Goal: Transaction & Acquisition: Purchase product/service

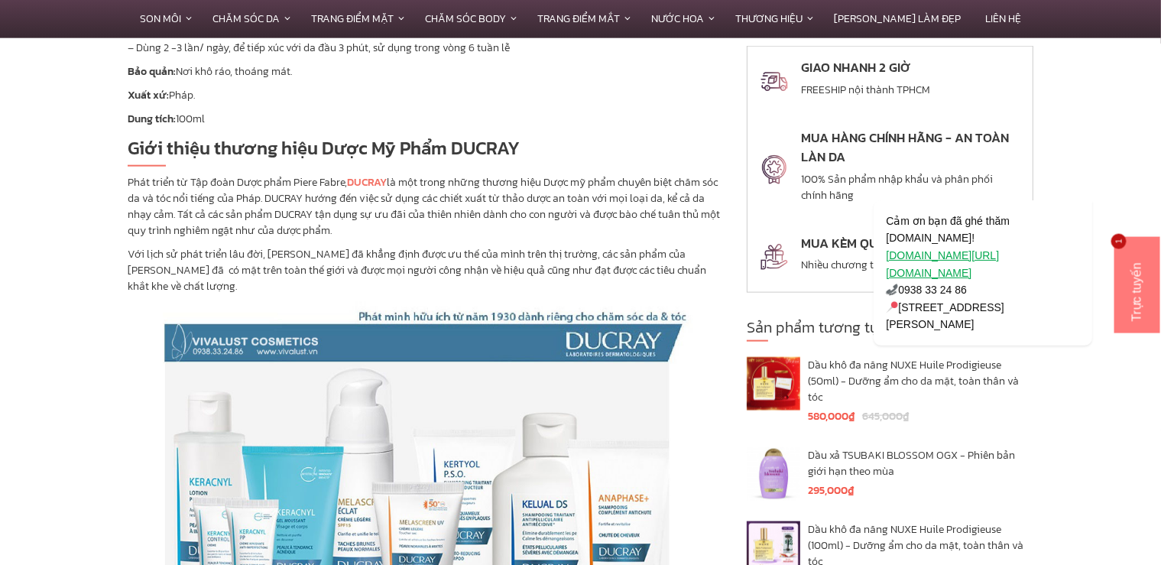
scroll to position [2771, 0]
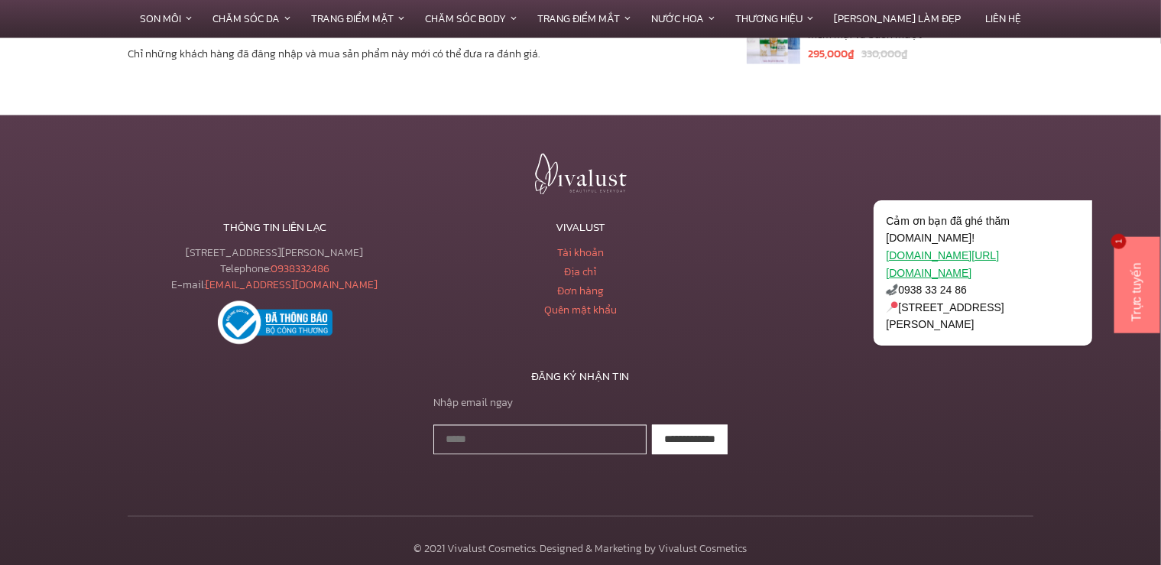
drag, startPoint x: 347, startPoint y: 249, endPoint x: 271, endPoint y: 248, distance: 76.5
click at [271, 248] on div "233 Tôn Đản, Phường 15, Quận 4, TPHCM Telephone: 0938332486 E-mail: vivalustsho…" at bounding box center [275, 269] width 294 height 48
copy div "0938332486"
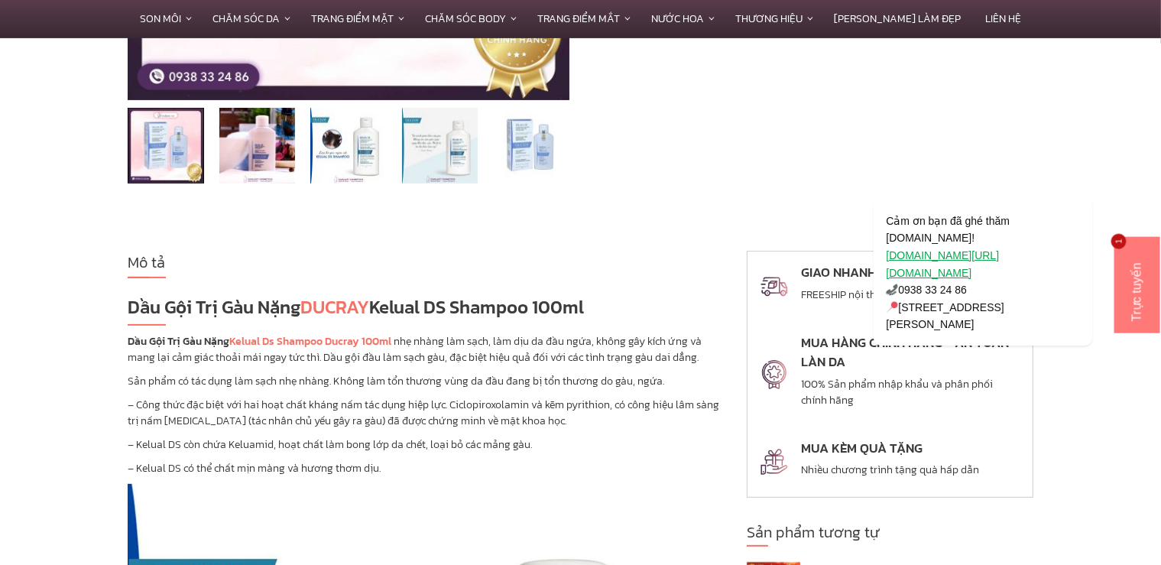
scroll to position [106, 0]
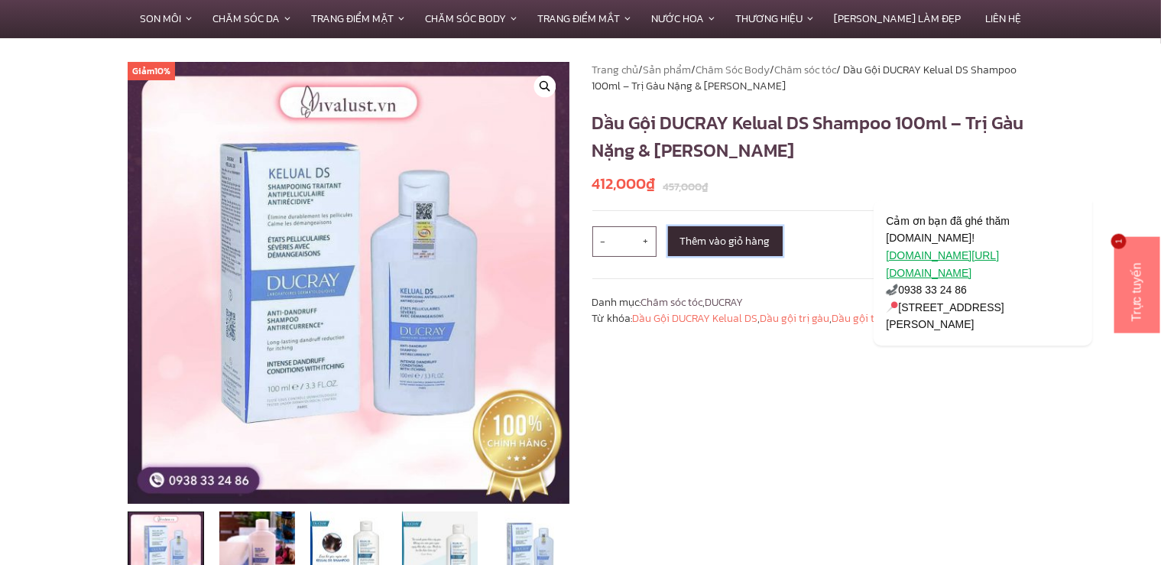
click at [693, 238] on button "Thêm vào giỏ hàng" at bounding box center [725, 241] width 115 height 30
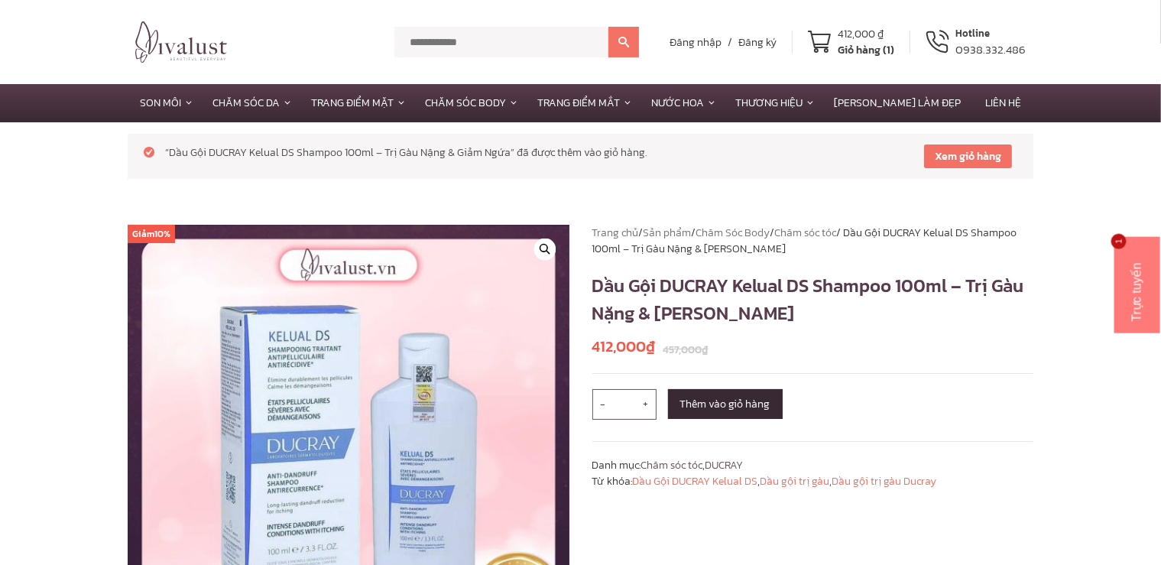
click at [938, 151] on link "Xem giỏ hàng" at bounding box center [968, 157] width 88 height 24
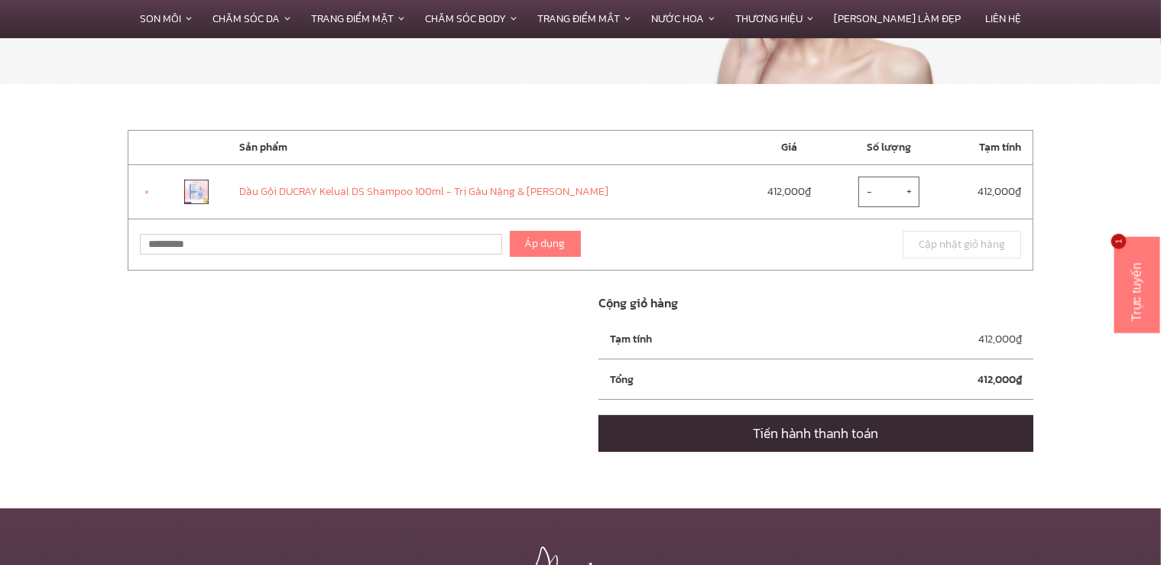
scroll to position [242, 0]
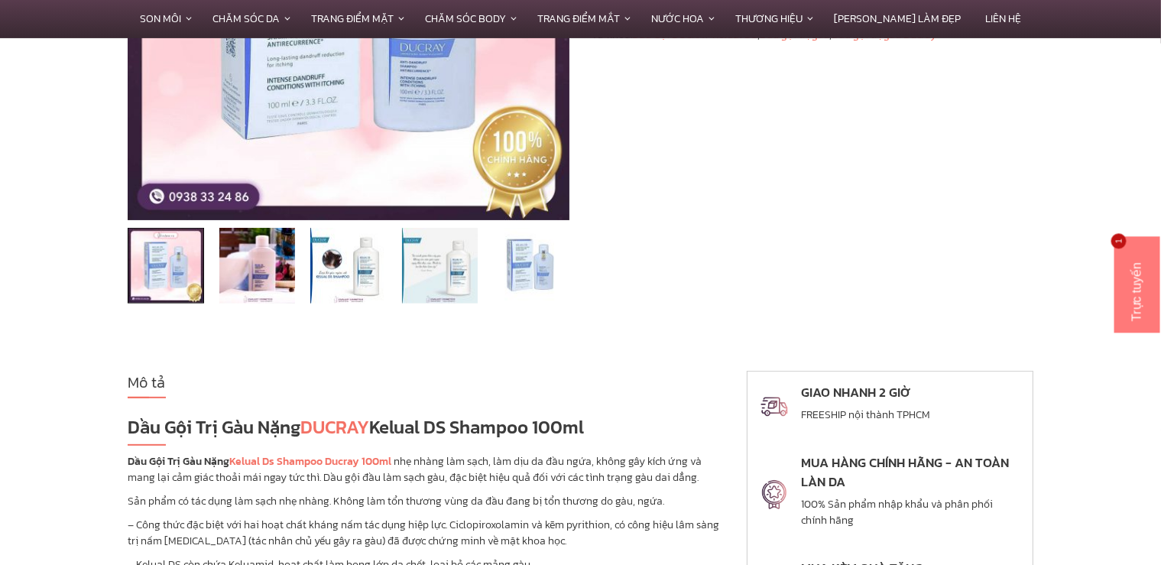
scroll to position [565, 0]
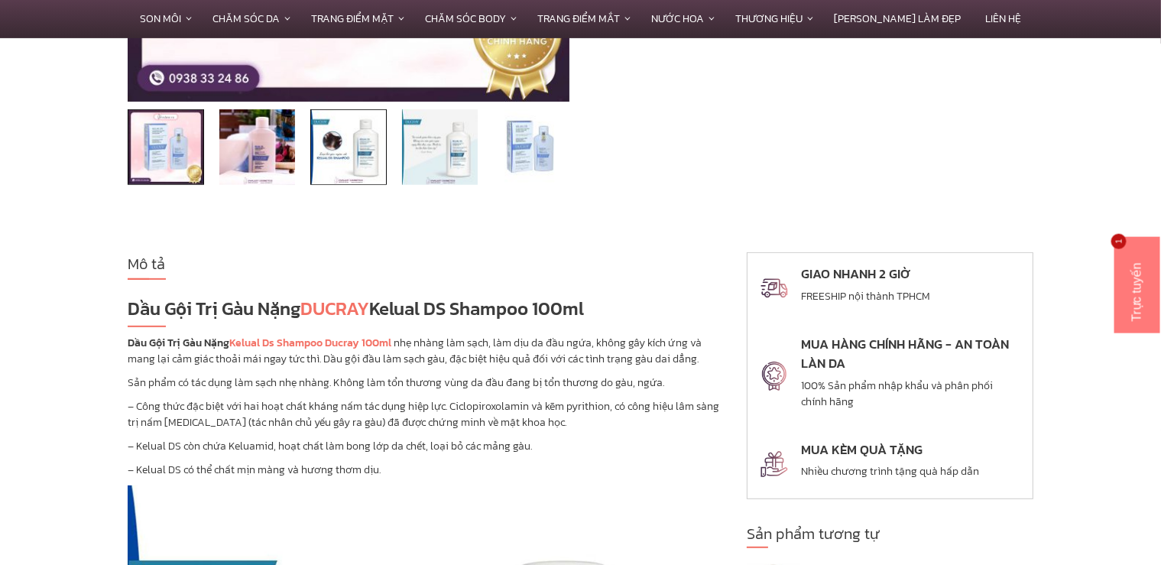
click at [357, 173] on img at bounding box center [348, 147] width 76 height 76
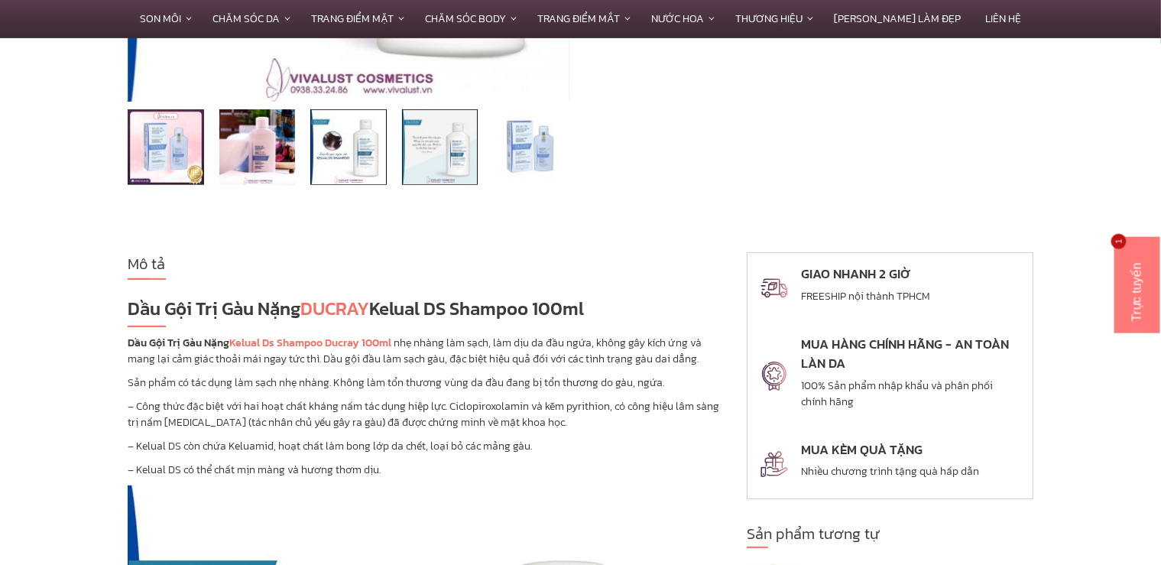
click at [417, 172] on img at bounding box center [440, 147] width 76 height 76
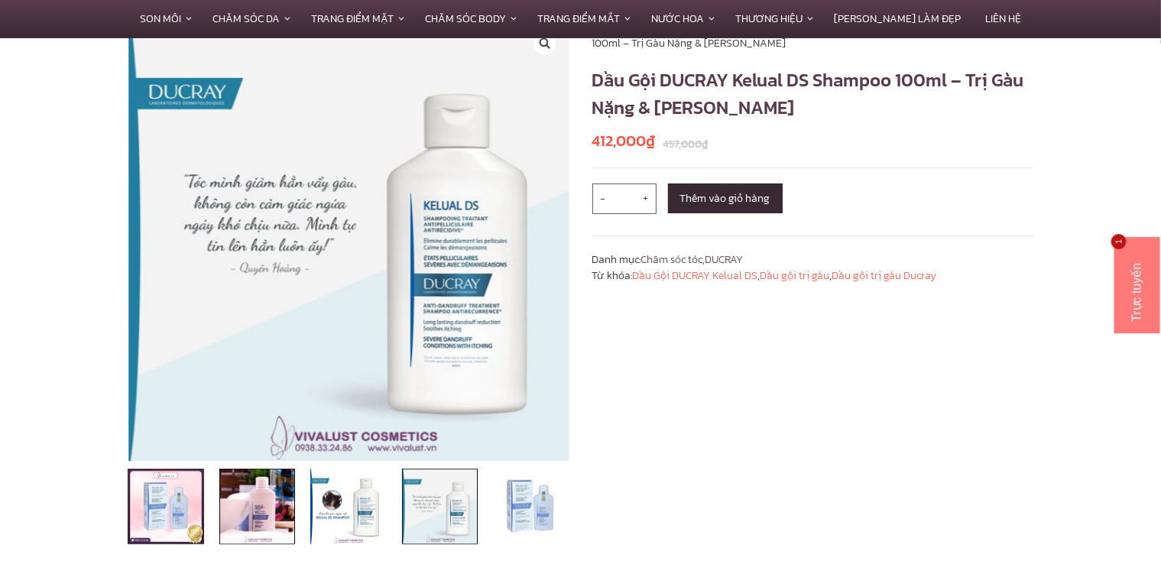
scroll to position [242, 0]
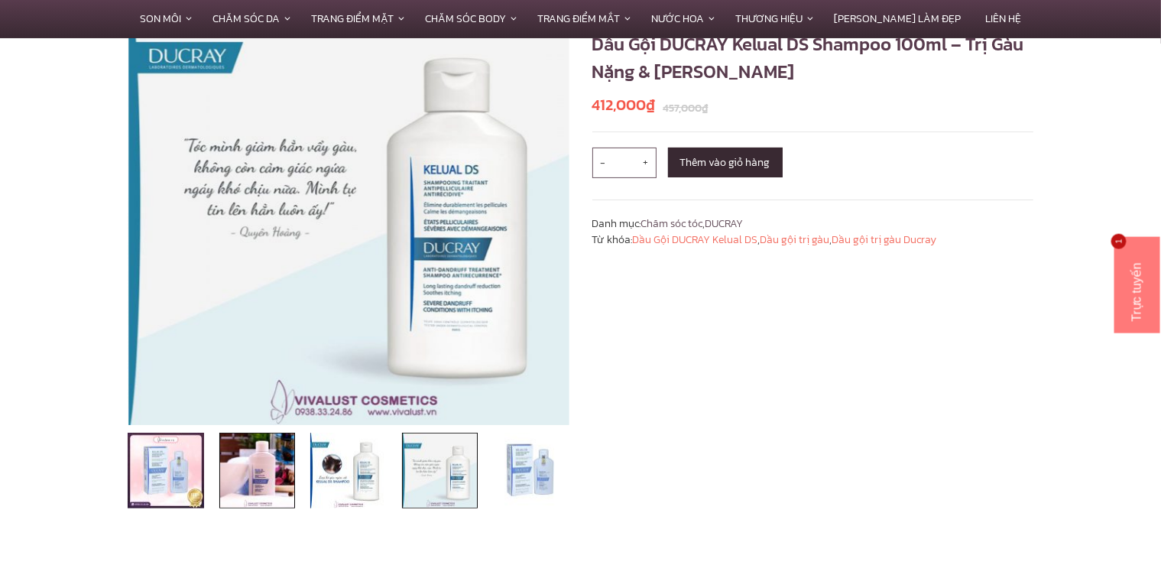
click at [248, 488] on img at bounding box center [257, 471] width 76 height 76
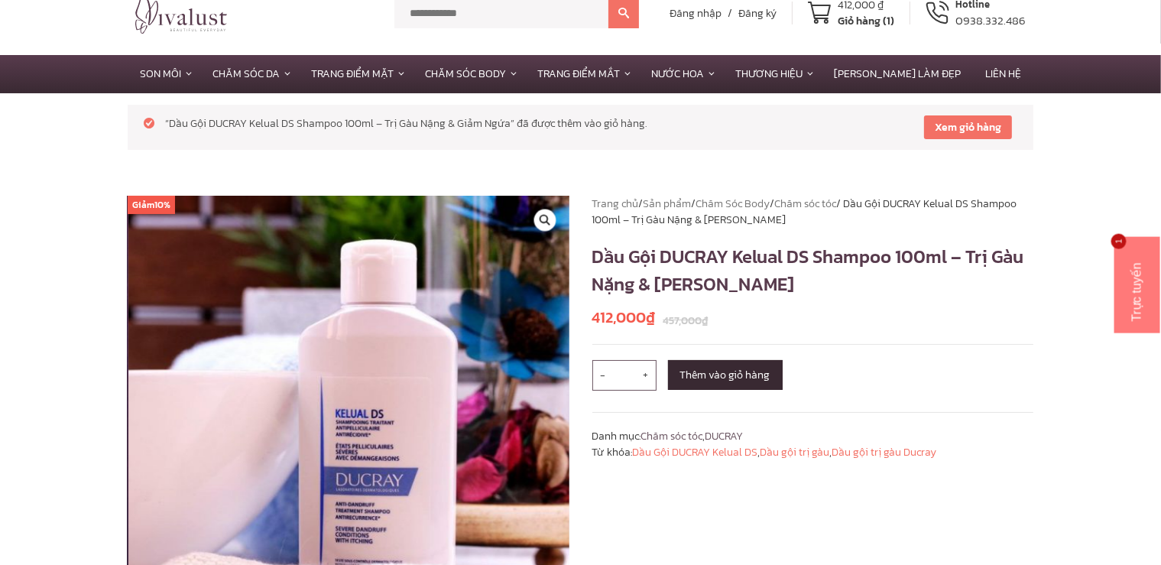
scroll to position [0, 0]
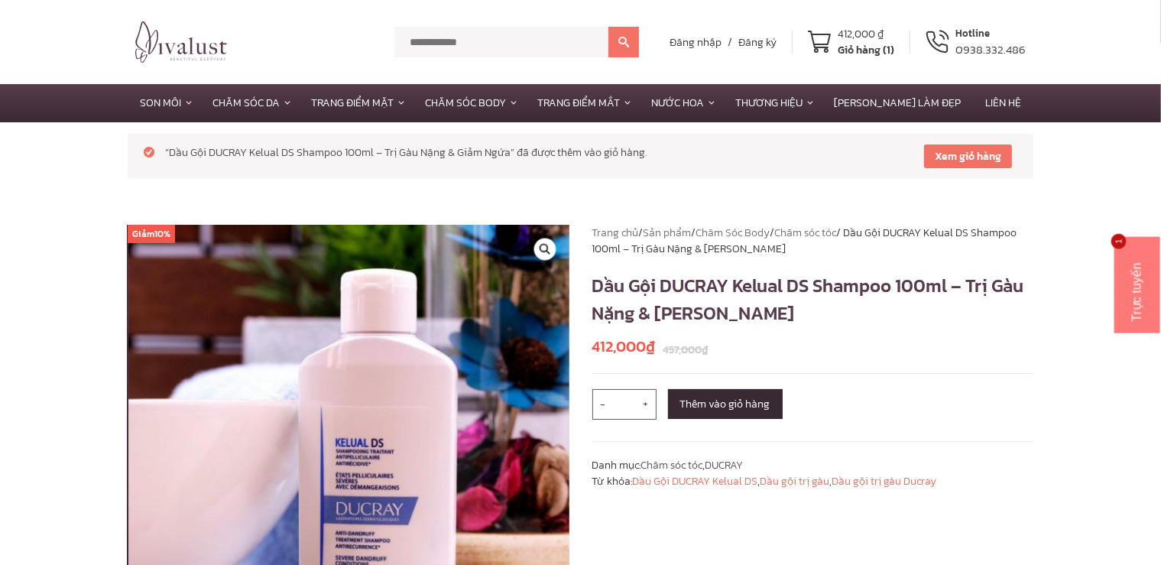
click at [1002, 158] on link "Xem giỏ hàng" at bounding box center [968, 157] width 88 height 24
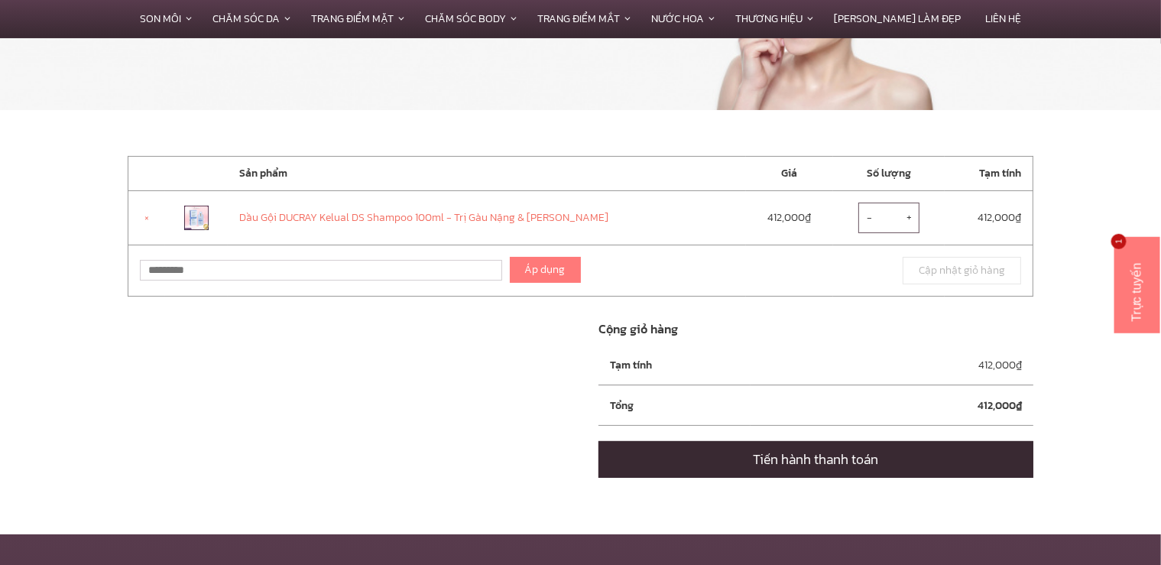
scroll to position [242, 0]
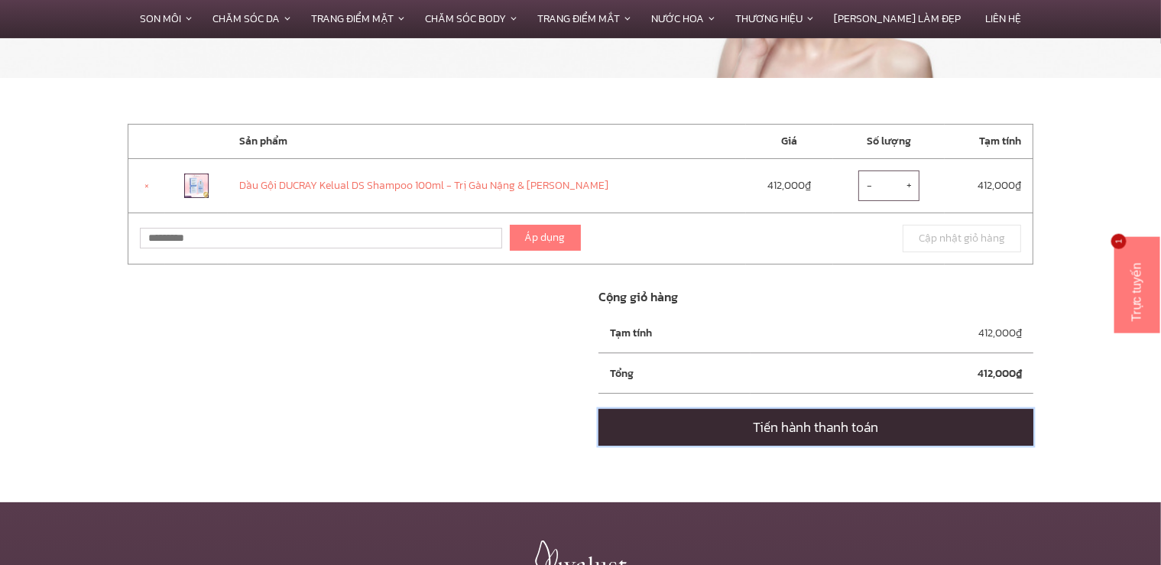
click at [872, 433] on link "Tiến hành thanh toán" at bounding box center [816, 427] width 435 height 37
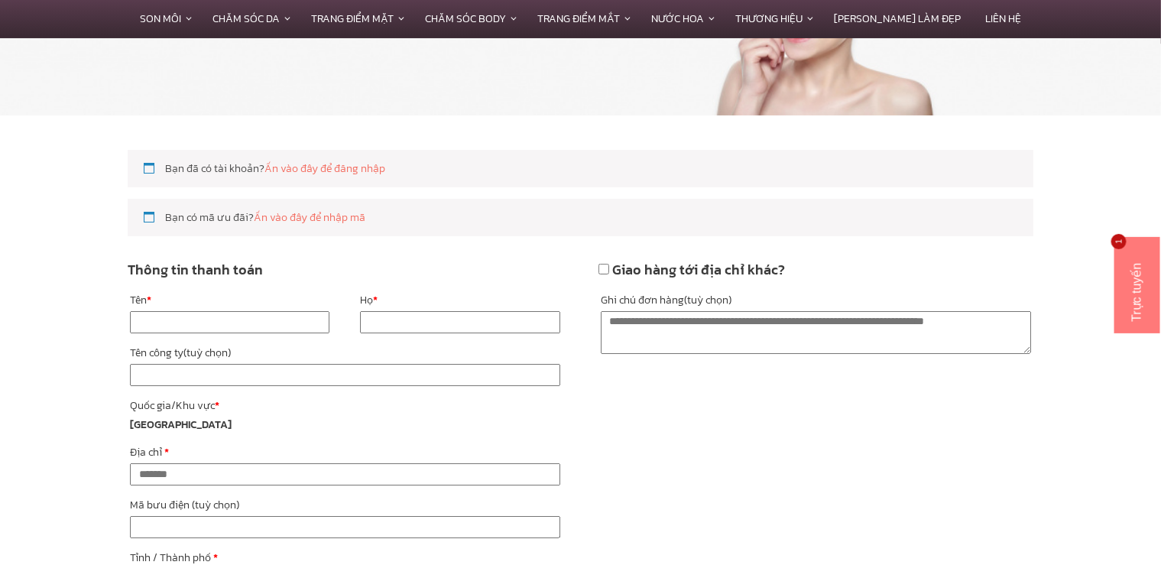
scroll to position [242, 0]
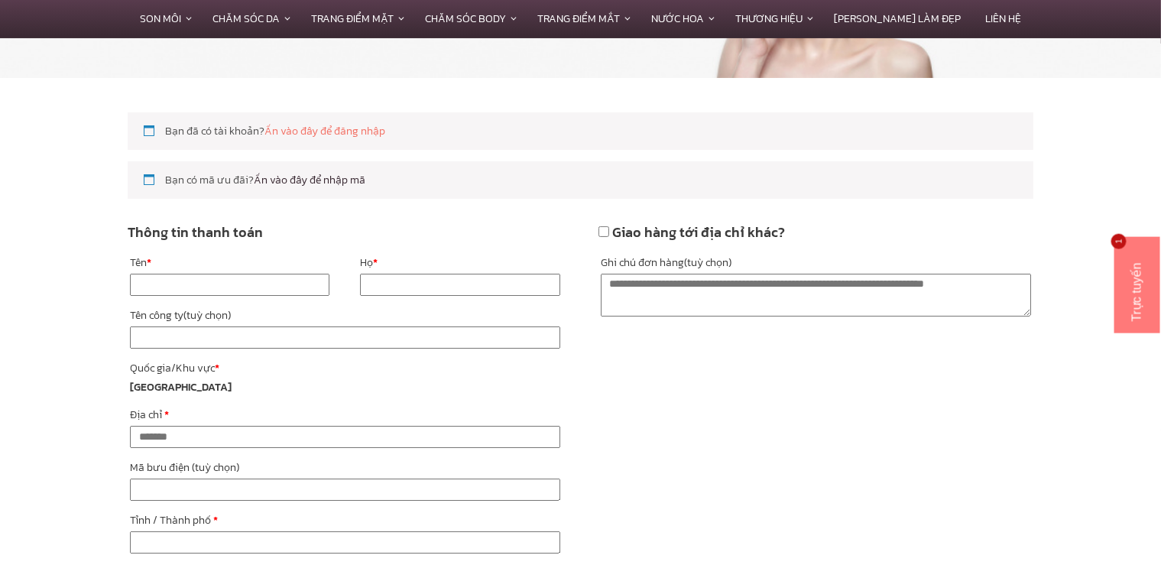
click at [291, 176] on link "Ấn vào đây để nhập mã" at bounding box center [310, 180] width 112 height 16
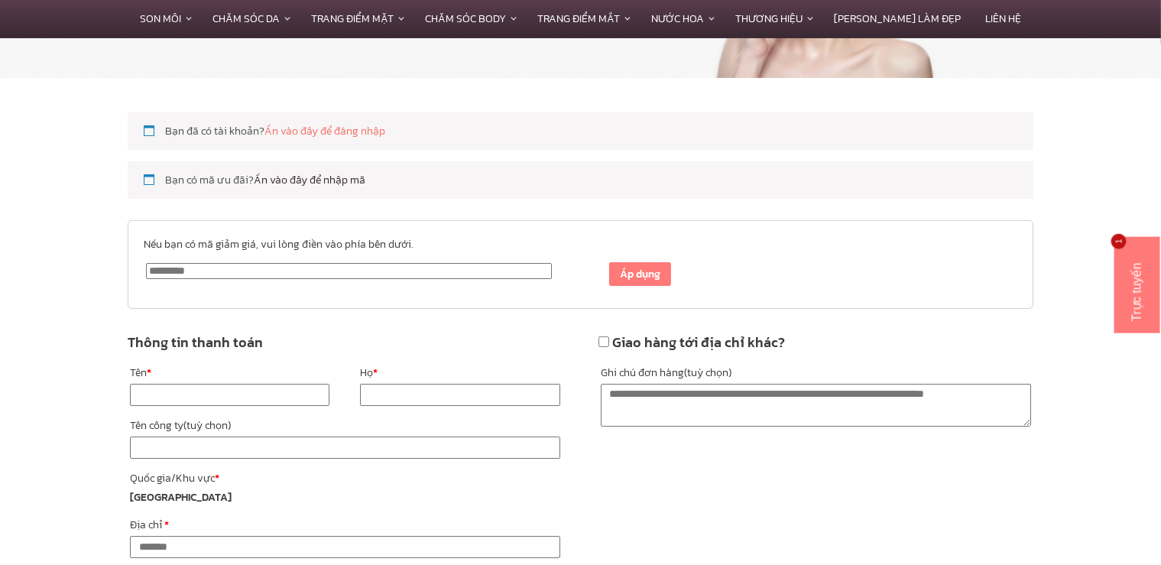
click at [291, 176] on link "Ấn vào đây để nhập mã" at bounding box center [310, 180] width 112 height 16
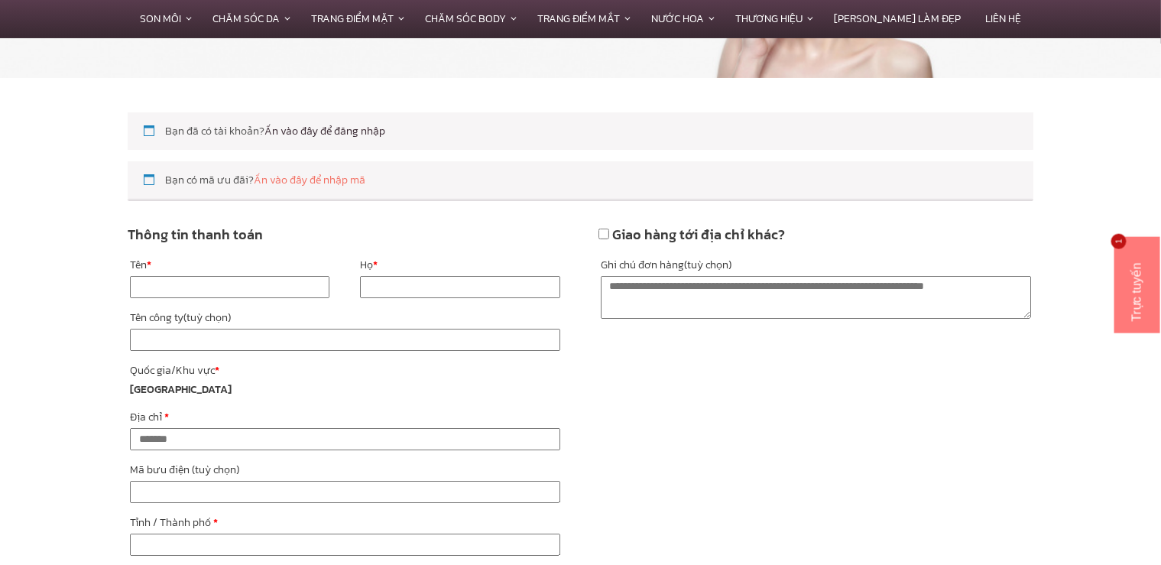
click at [310, 130] on link "Ấn vào đây để đăng nhập" at bounding box center [325, 131] width 121 height 16
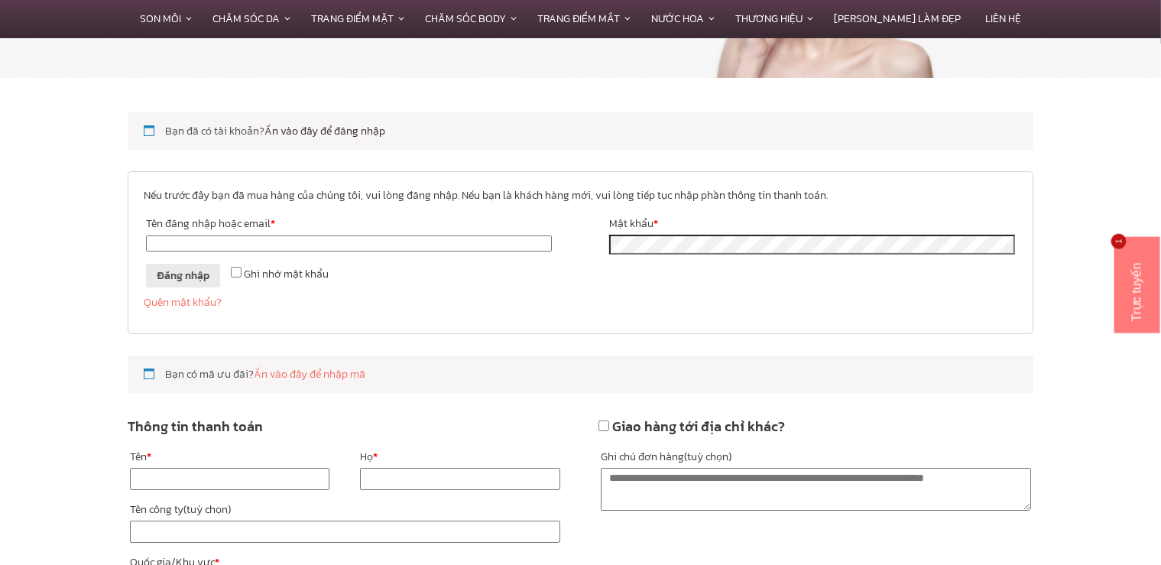
click at [310, 130] on link "Ấn vào đây để đăng nhập" at bounding box center [325, 131] width 121 height 16
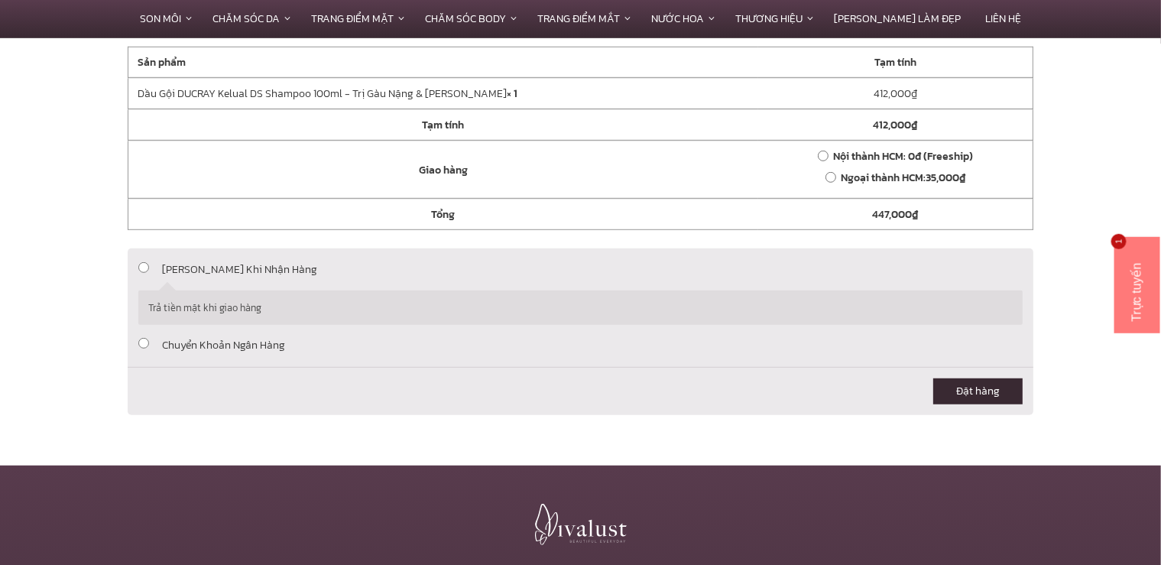
scroll to position [969, 0]
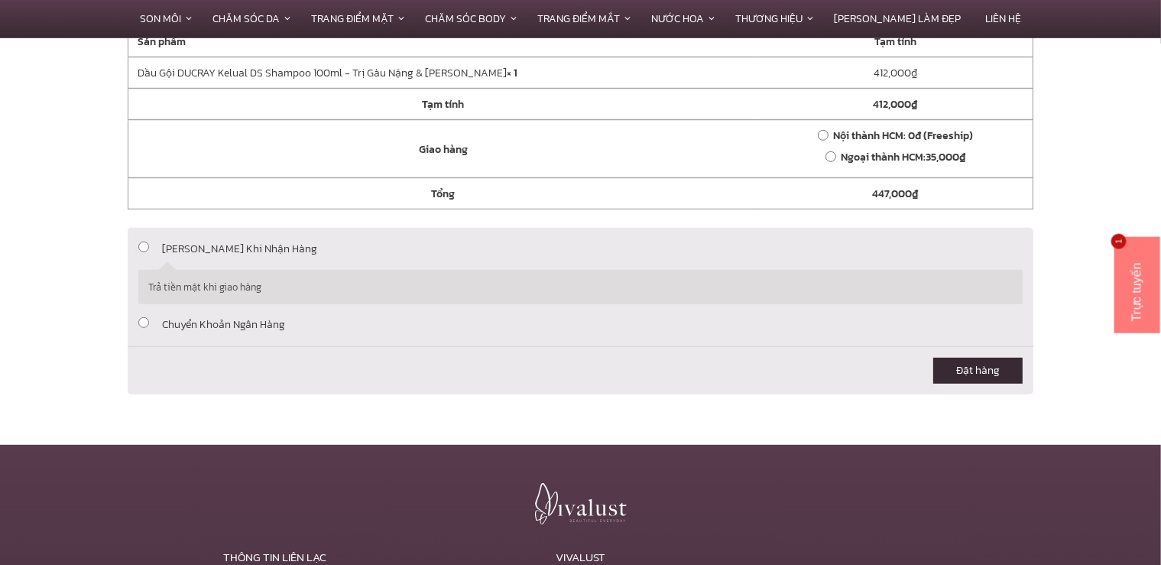
click at [469, 347] on ul "Thanh Toán Khi Nhận Hàng Trả tiền mặt khi giao hàng Chuyển Khoản Ngân Hàng Quý …" at bounding box center [581, 287] width 906 height 119
click at [138, 345] on ul "Thanh Toán Khi Nhận Hàng Trả tiền mặt khi giao hàng Chuyển Khoản Ngân Hàng Quý …" at bounding box center [581, 287] width 906 height 119
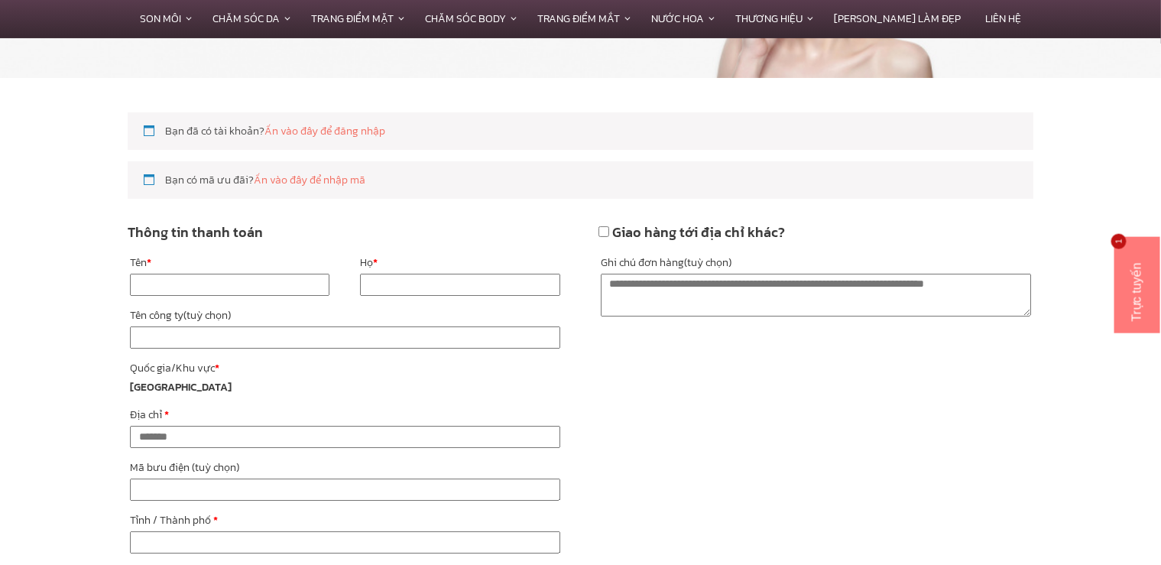
scroll to position [0, 0]
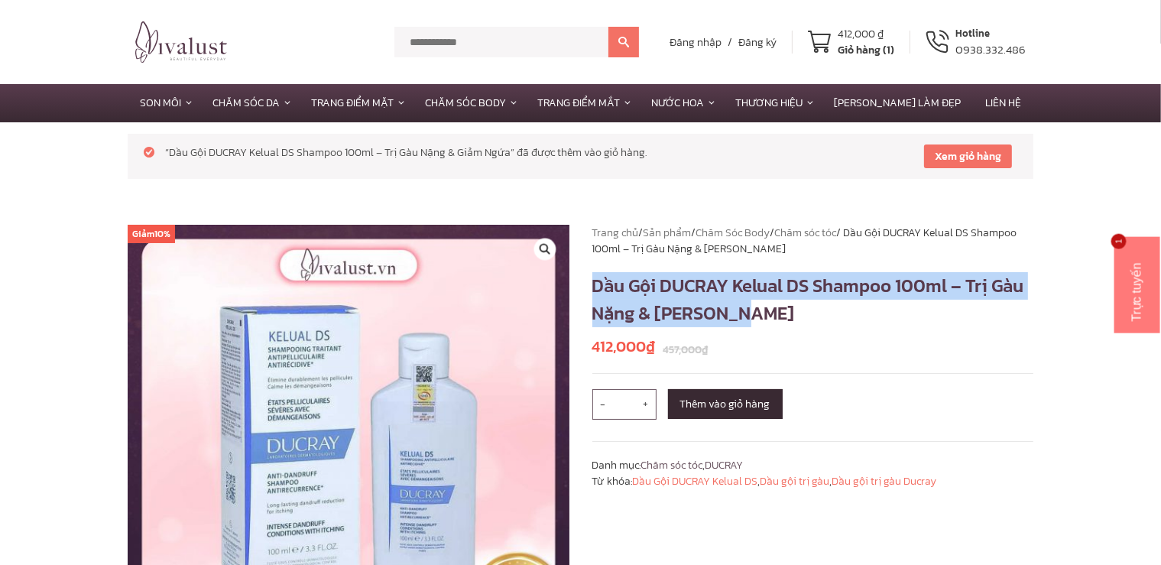
drag, startPoint x: 758, startPoint y: 323, endPoint x: 590, endPoint y: 291, distance: 170.4
click at [590, 291] on div "Trang chủ / Sản phẩm / Chăm Sóc Body / Chăm sóc tóc / Dầu Gội DUCRAY Kelual DS …" at bounding box center [813, 498] width 465 height 547
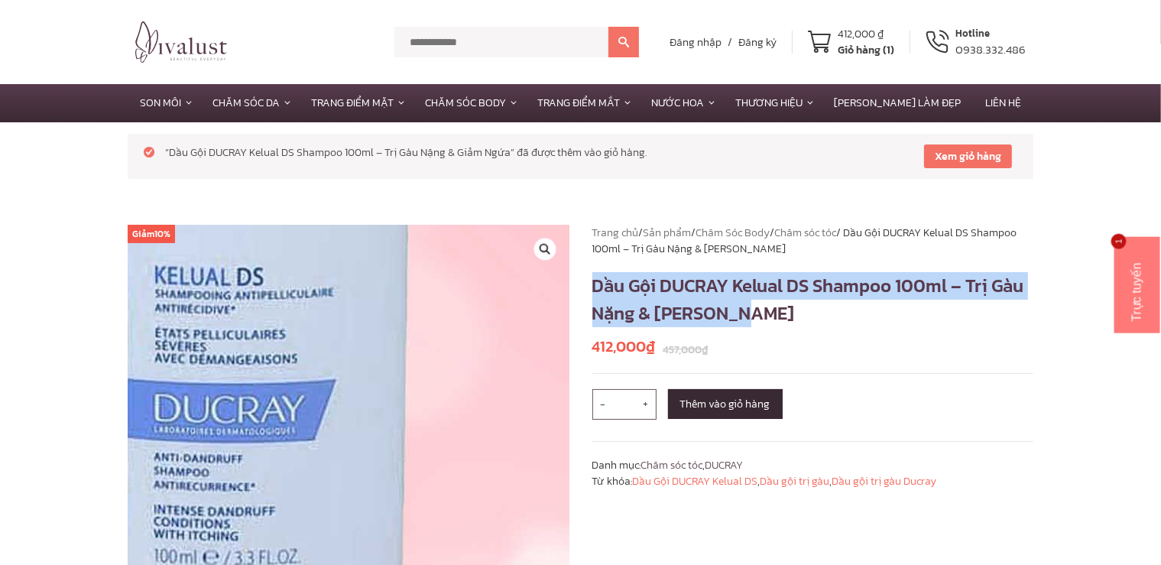
copy h1 "Dầu Gội DUCRAY Kelual DS Shampoo 100ml – Trị Gàu Nặng & [PERSON_NAME]"
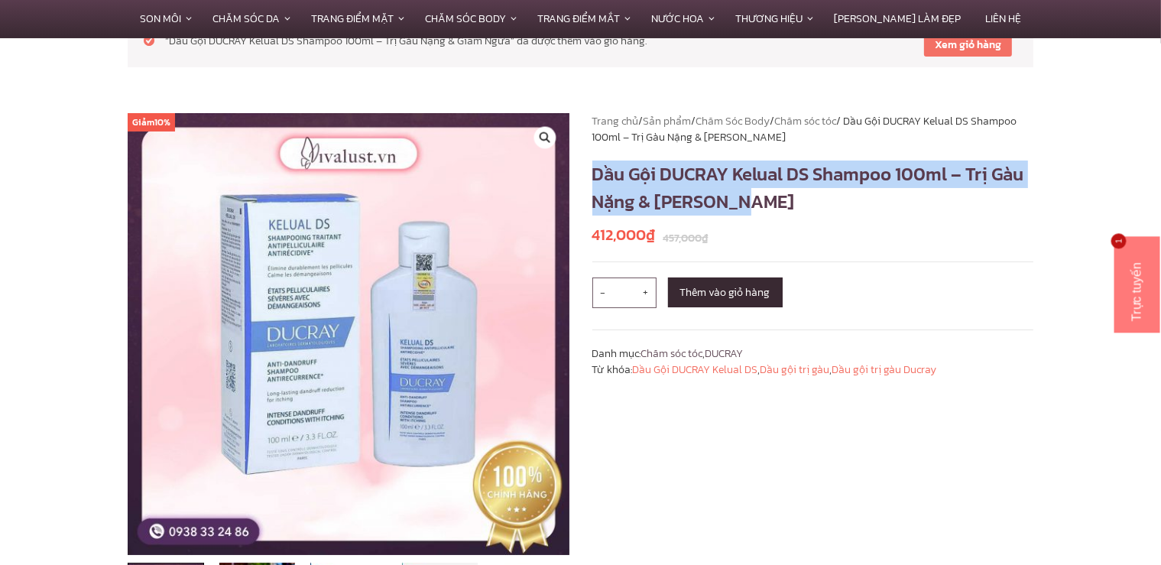
scroll to position [161, 0]
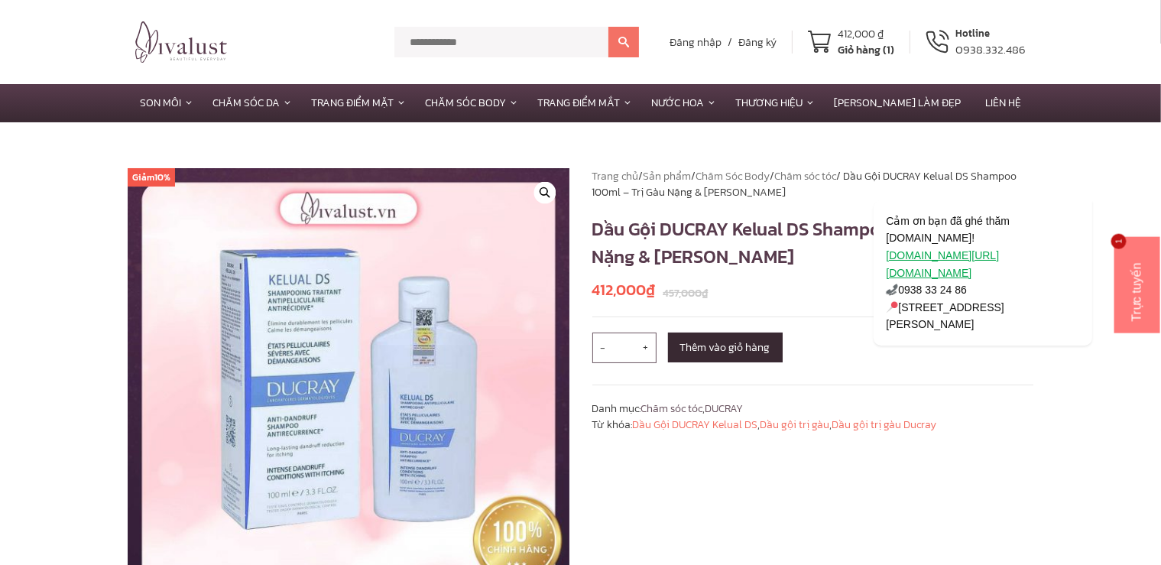
click at [1142, 353] on div "Trực tuyến" at bounding box center [1158, 358] width 73 height 18
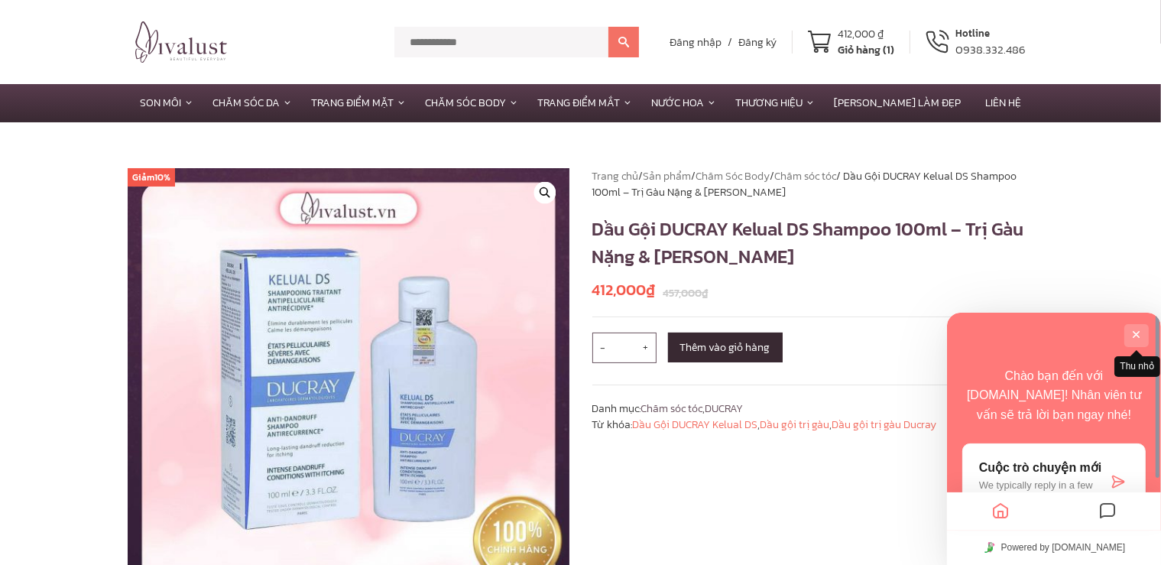
click at [1138, 333] on button "Thu nhỏ" at bounding box center [1136, 334] width 24 height 23
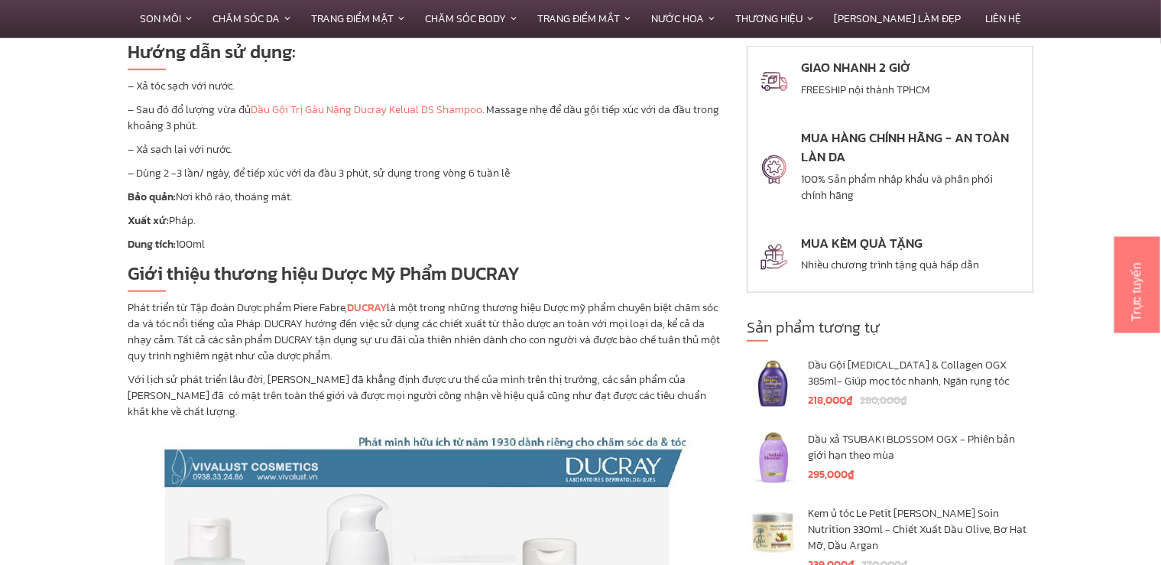
scroll to position [1721, 0]
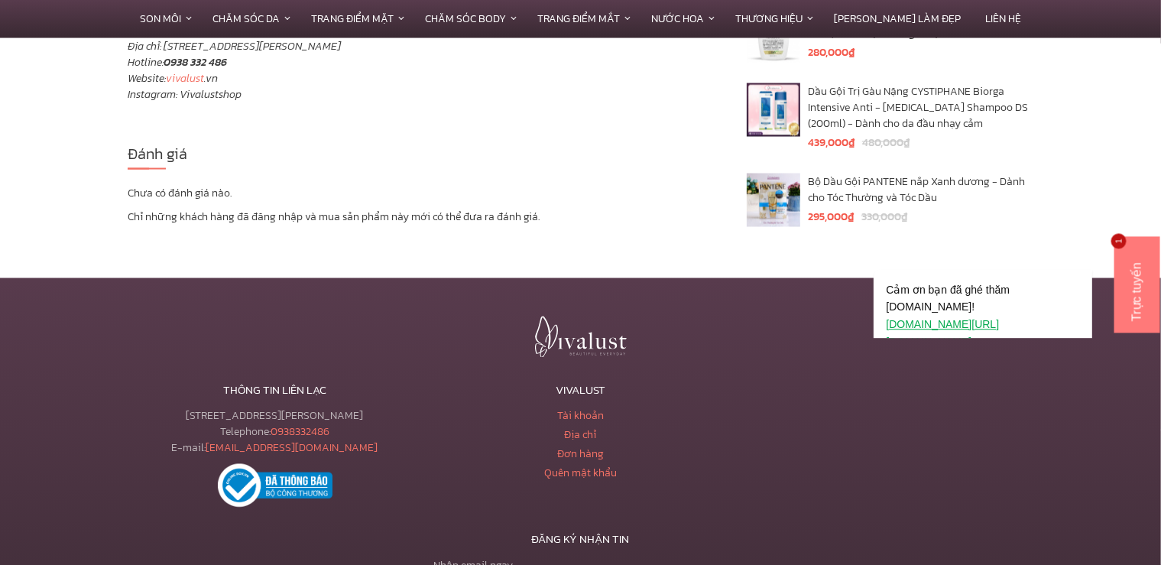
scroll to position [2771, 0]
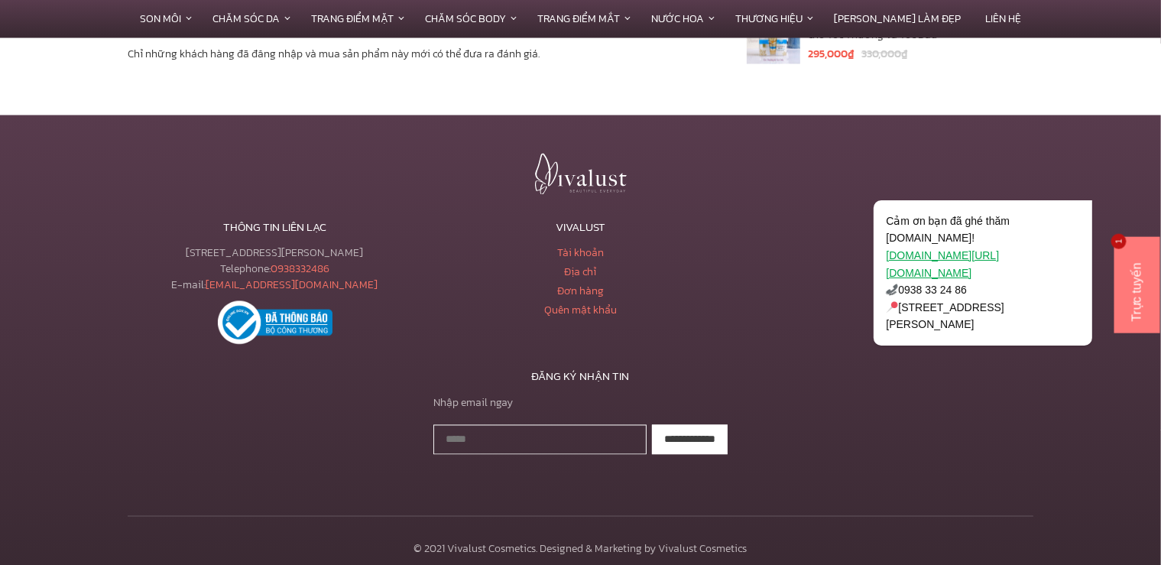
click at [1161, 352] on div "Trực tuyến" at bounding box center [1158, 358] width 73 height 18
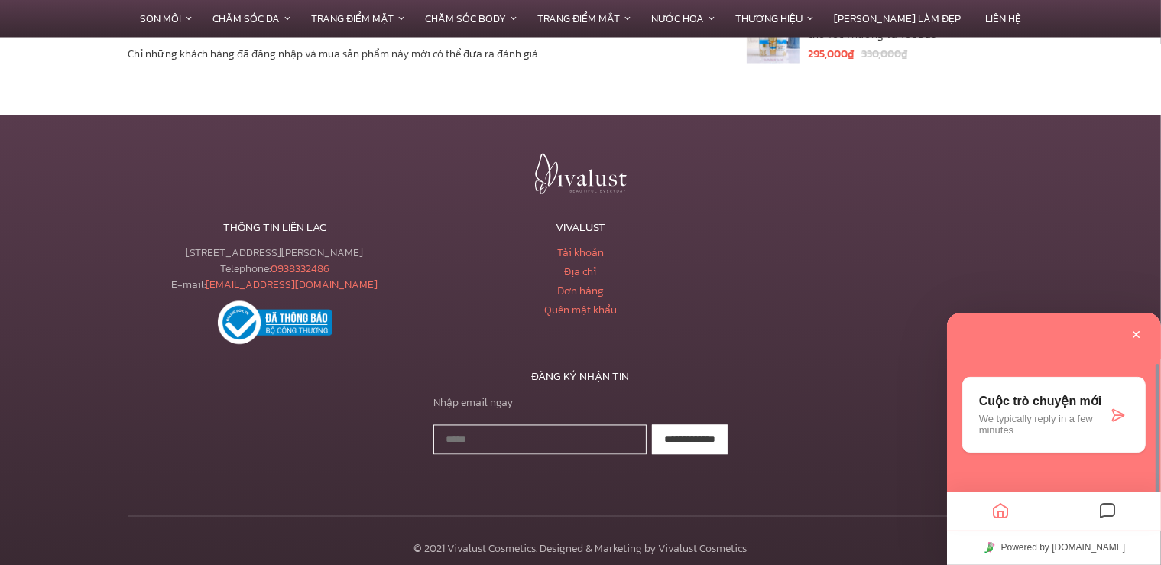
click at [1120, 410] on icon at bounding box center [1117, 414] width 15 height 15
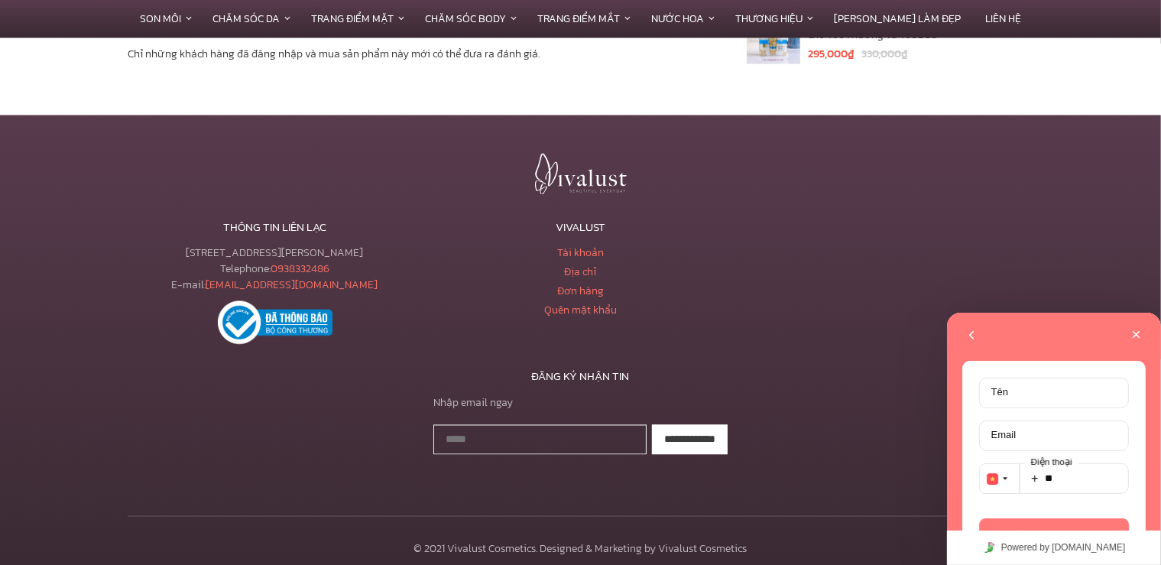
scroll to position [156, 0]
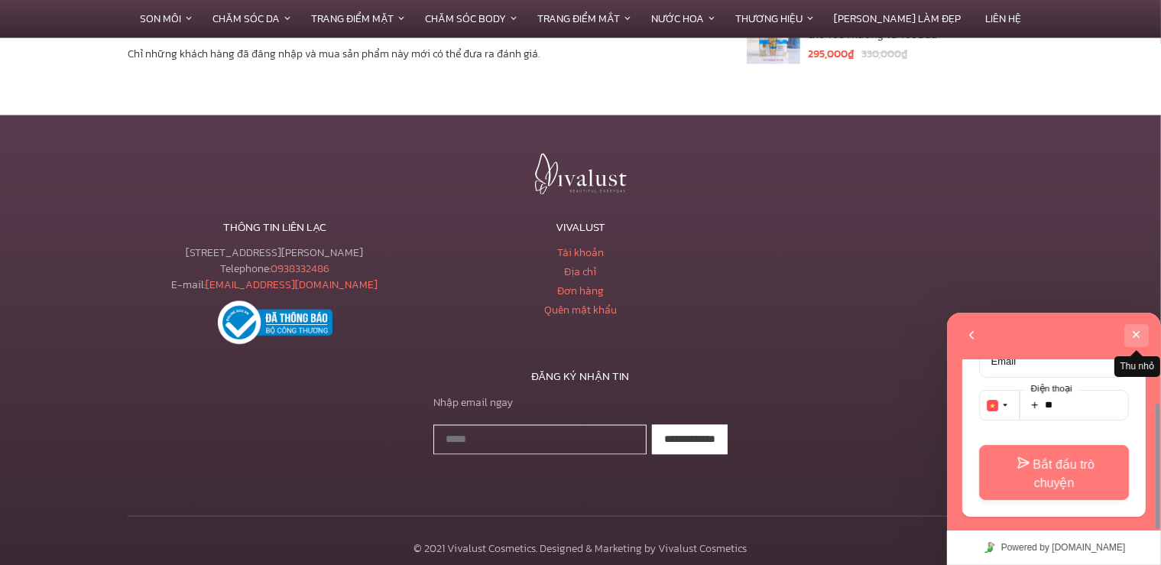
drag, startPoint x: 1129, startPoint y: 329, endPoint x: 949, endPoint y: 330, distance: 180.4
click at [1129, 329] on button "Thu nhỏ" at bounding box center [1136, 334] width 24 height 23
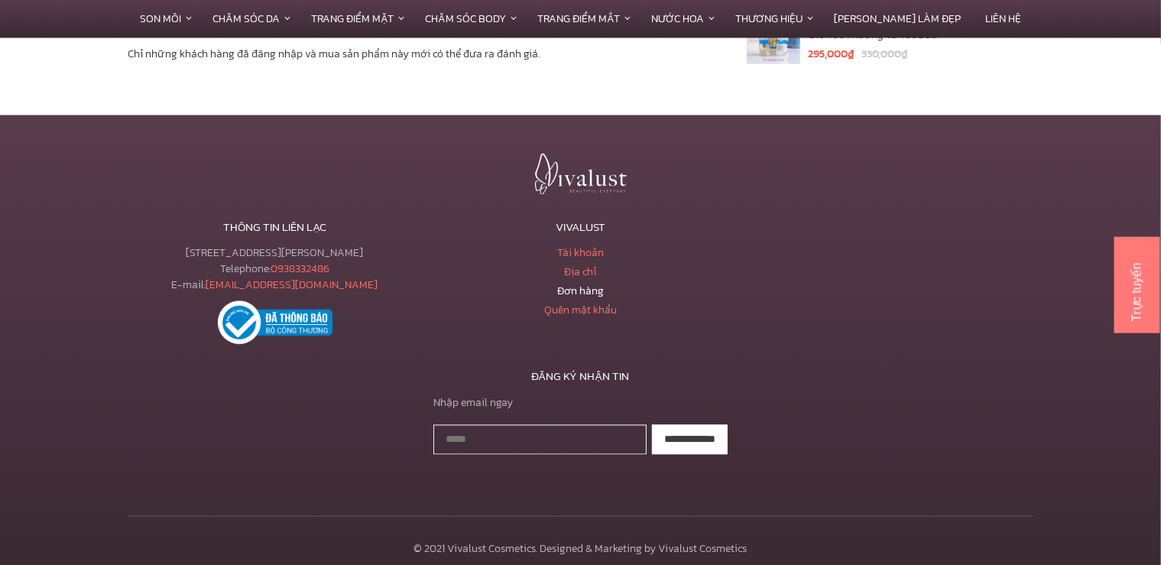
click at [588, 284] on link "Đơn hàng" at bounding box center [580, 292] width 47 height 16
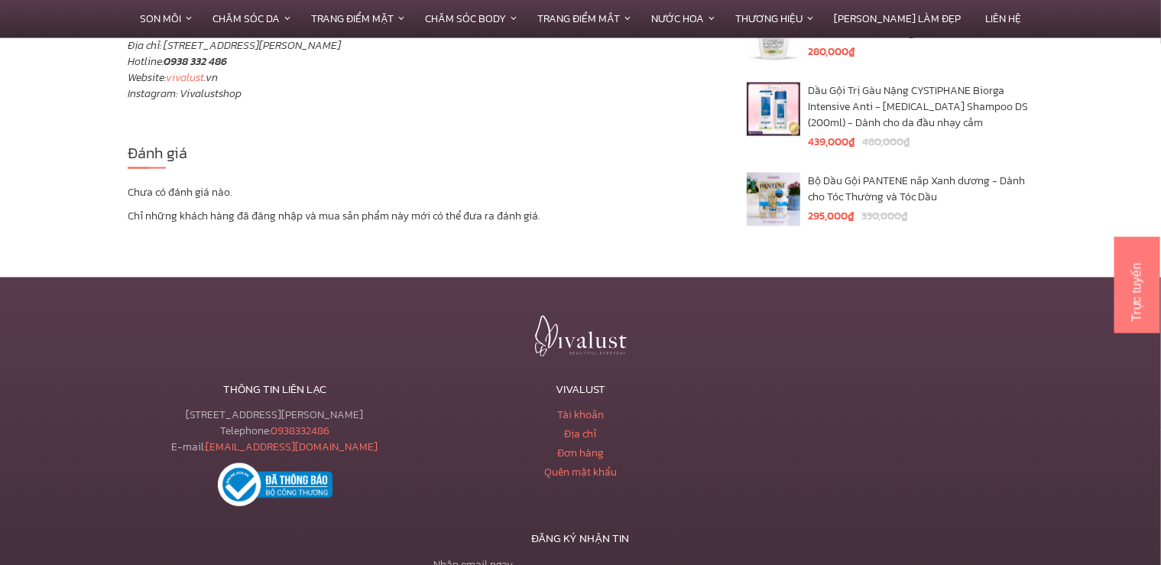
scroll to position [2558, 0]
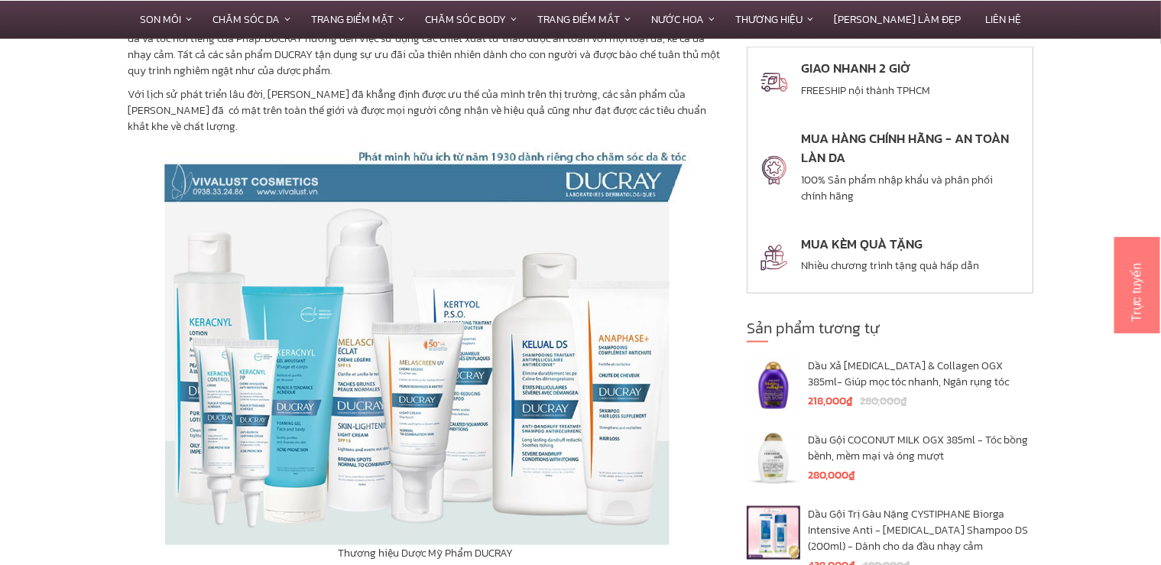
scroll to position [2044, 0]
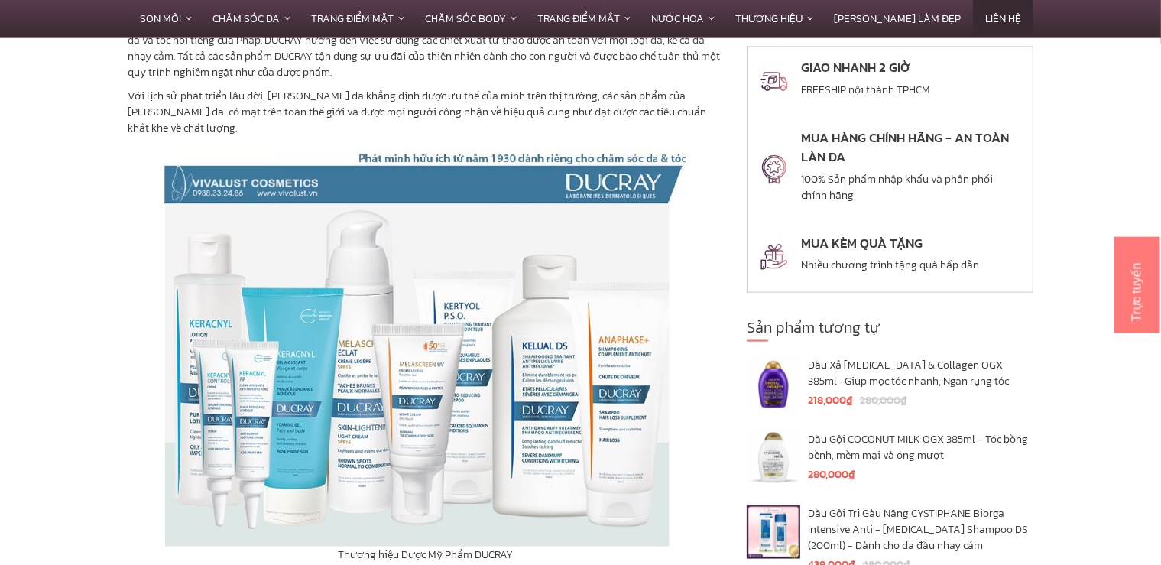
click at [973, 12] on link "Liên hệ" at bounding box center [1003, 18] width 60 height 37
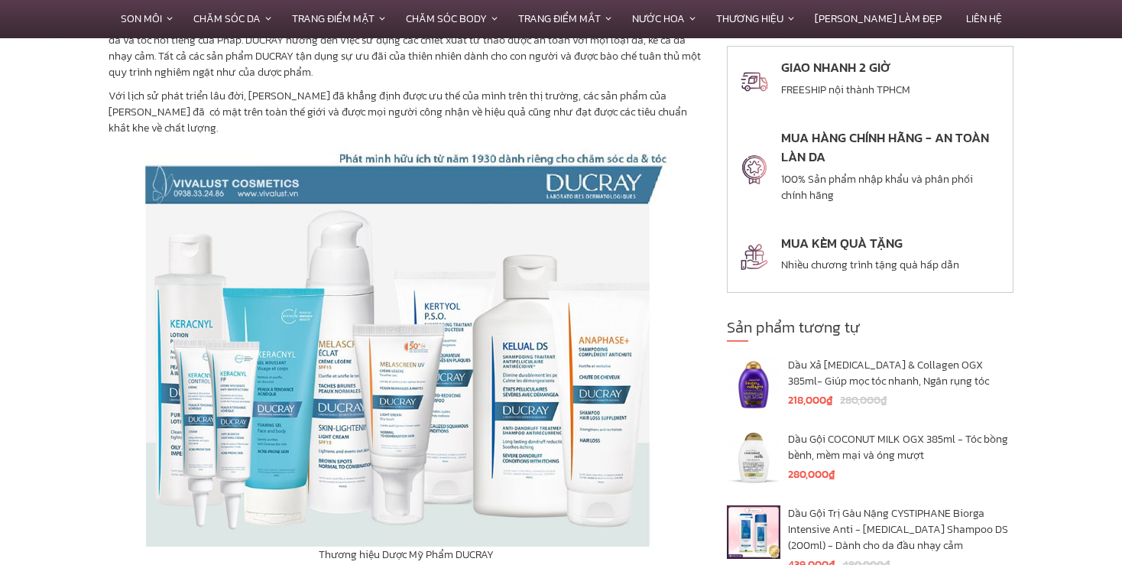
scroll to position [2044, 0]
